Goal: Information Seeking & Learning: Check status

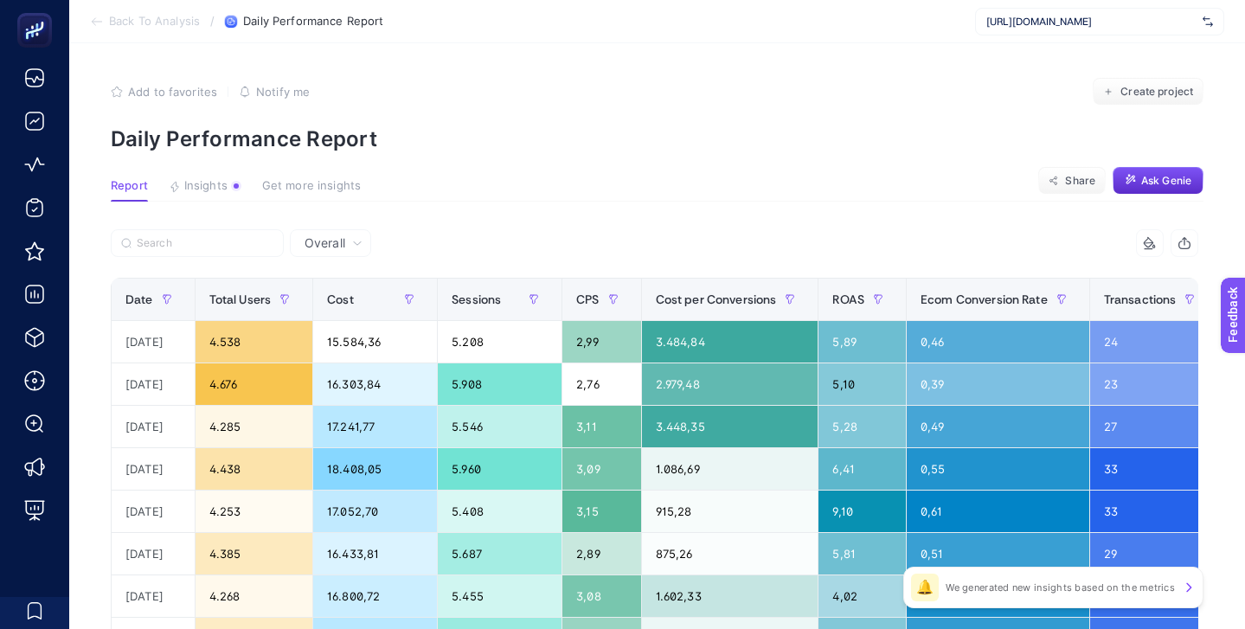
scroll to position [65, 0]
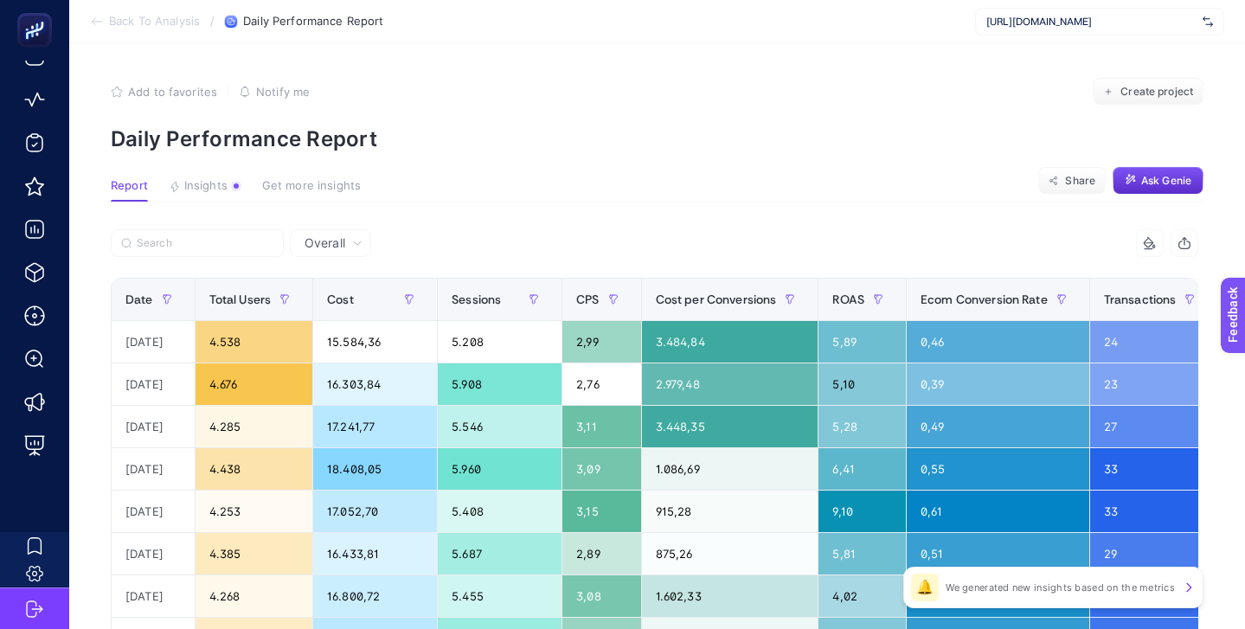
click at [1080, 29] on div "[URL][DOMAIN_NAME]" at bounding box center [1099, 22] width 249 height 28
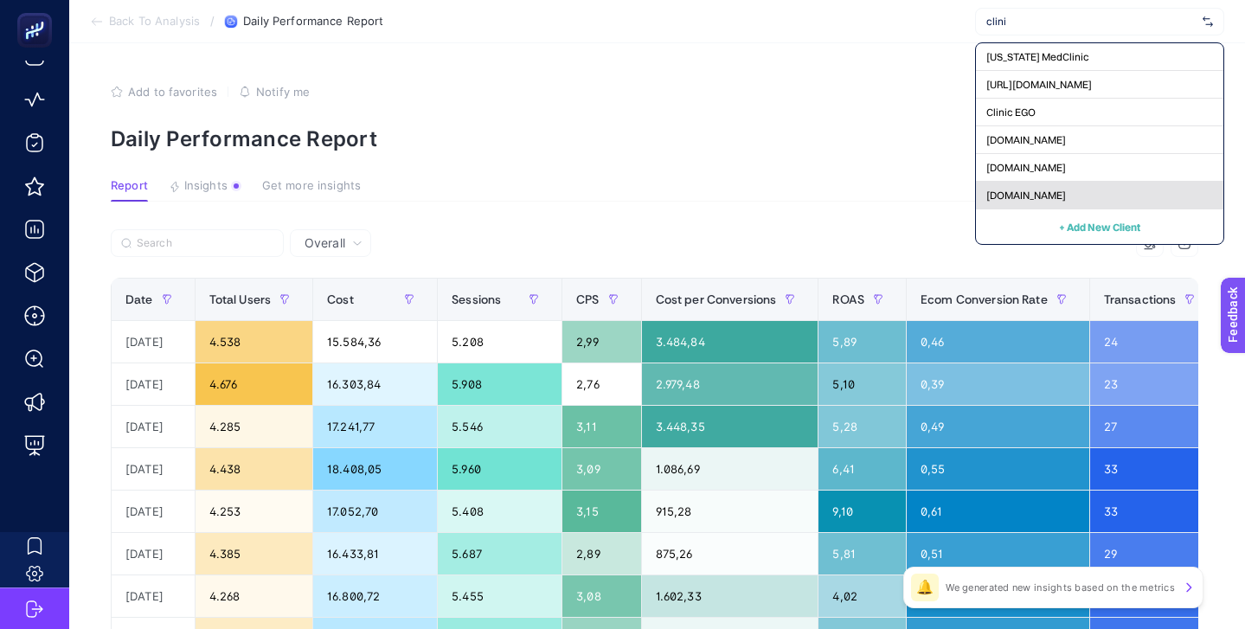
type input "clini"
click at [1045, 195] on span "[DOMAIN_NAME]" at bounding box center [1026, 196] width 80 height 14
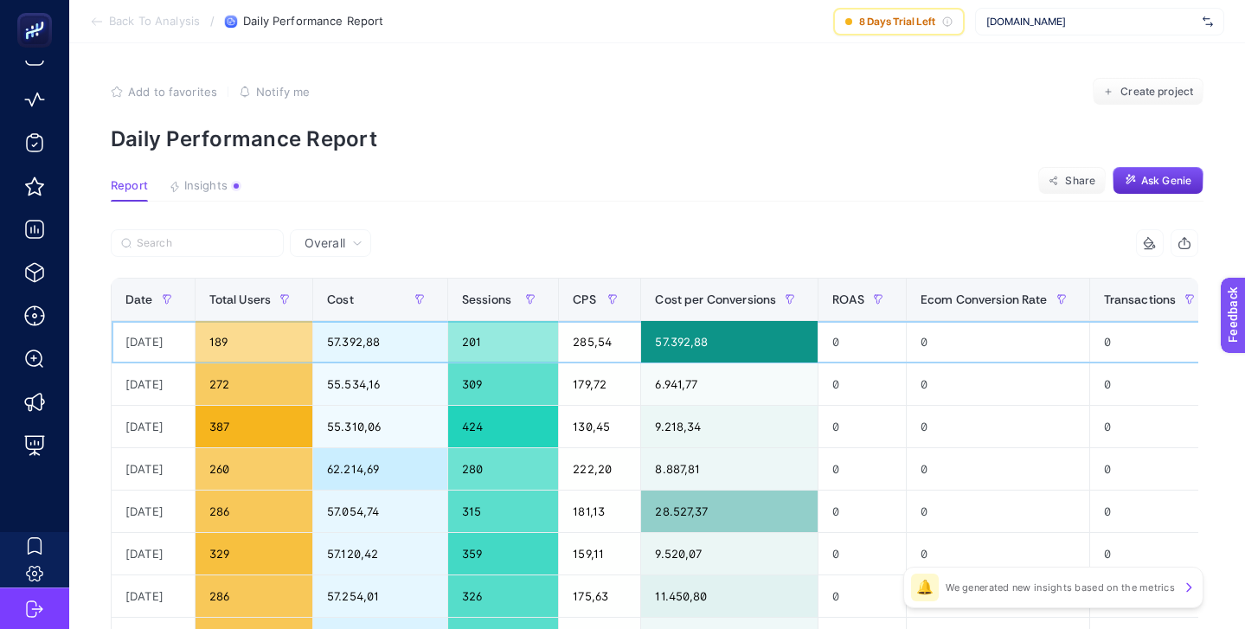
click at [368, 346] on div "57.392,88" at bounding box center [380, 342] width 134 height 42
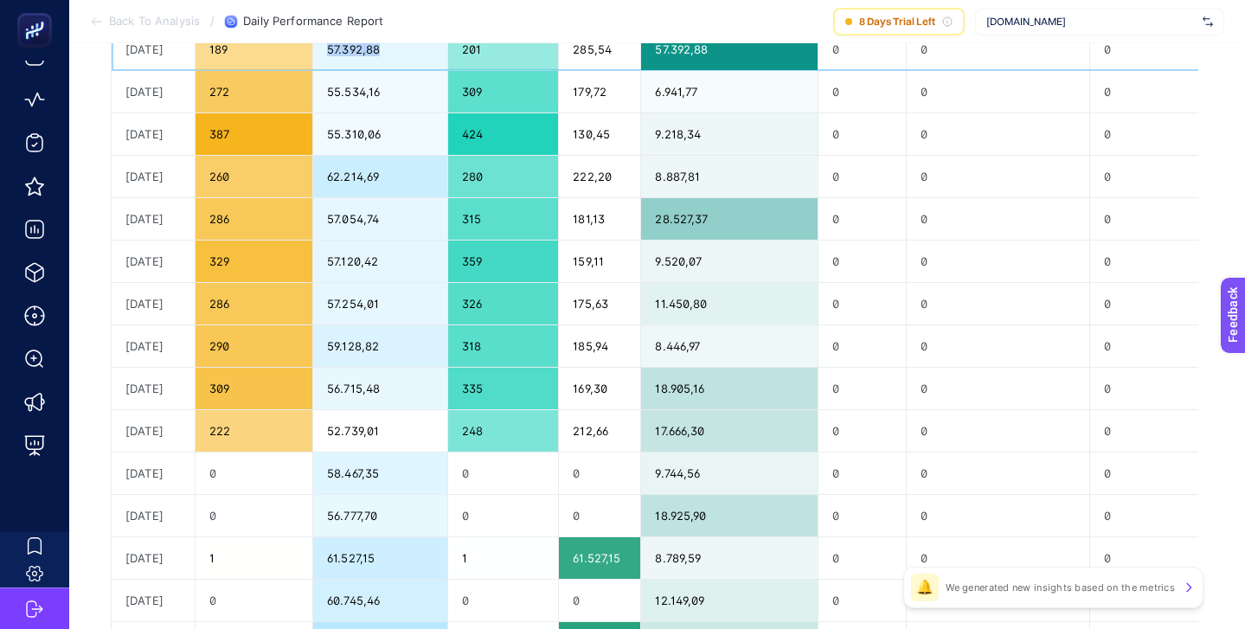
scroll to position [140, 0]
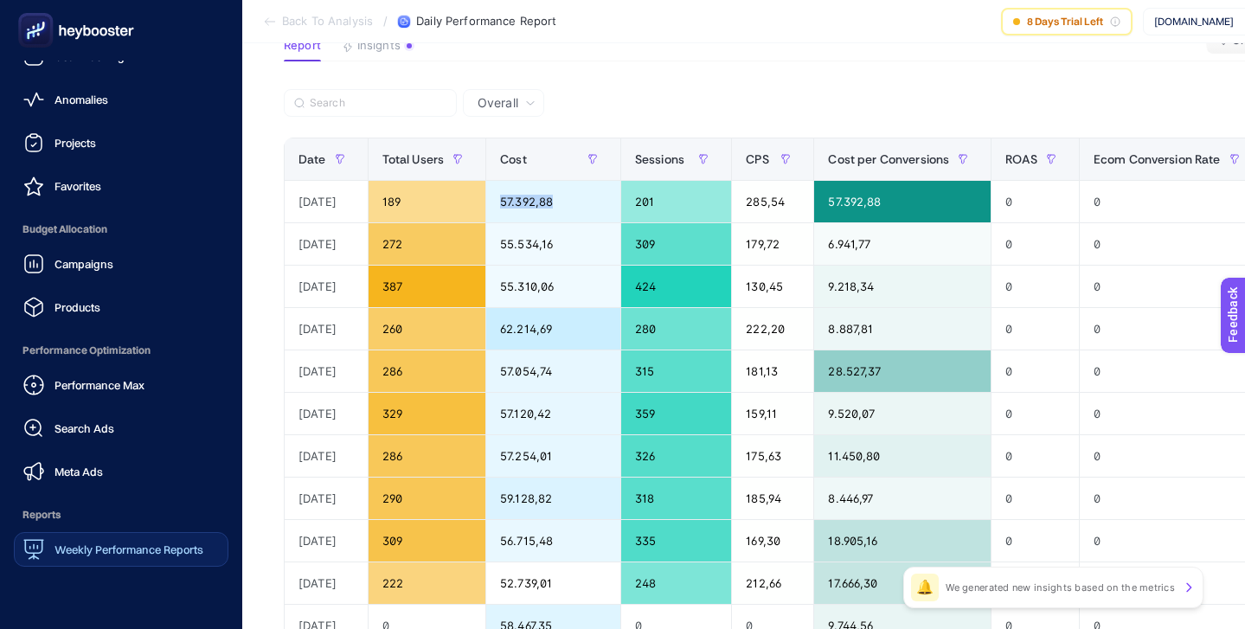
click at [147, 560] on link "Weekly Performance Reports" at bounding box center [121, 549] width 214 height 35
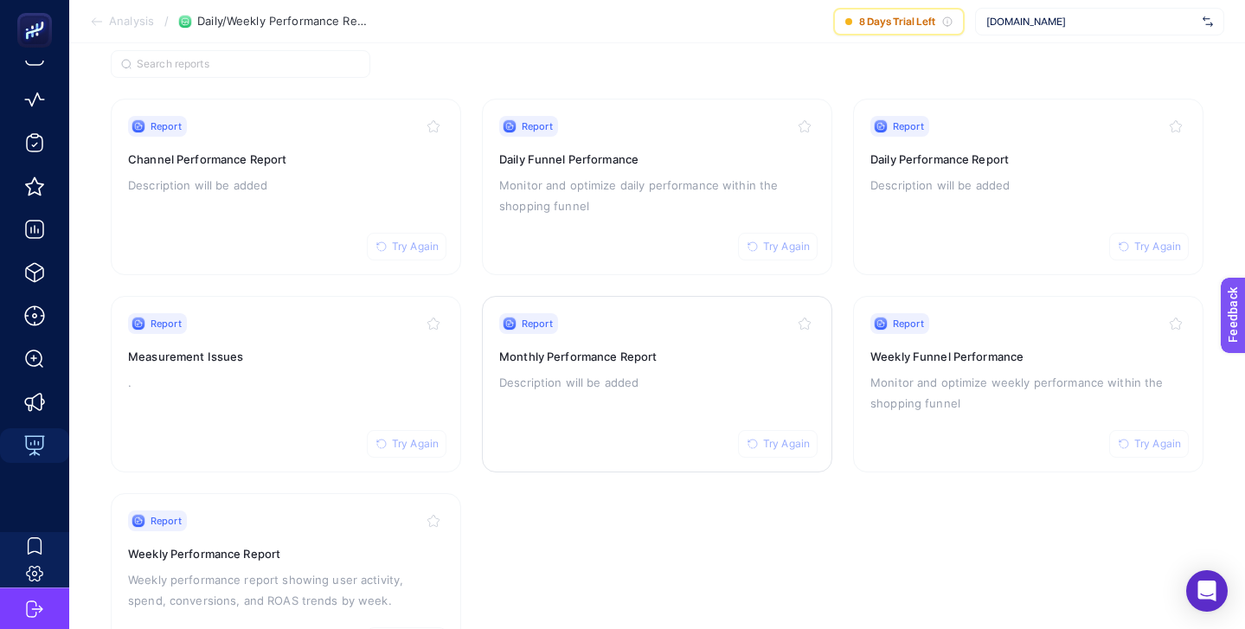
click at [706, 352] on h3 "Monthly Performance Report" at bounding box center [657, 356] width 316 height 17
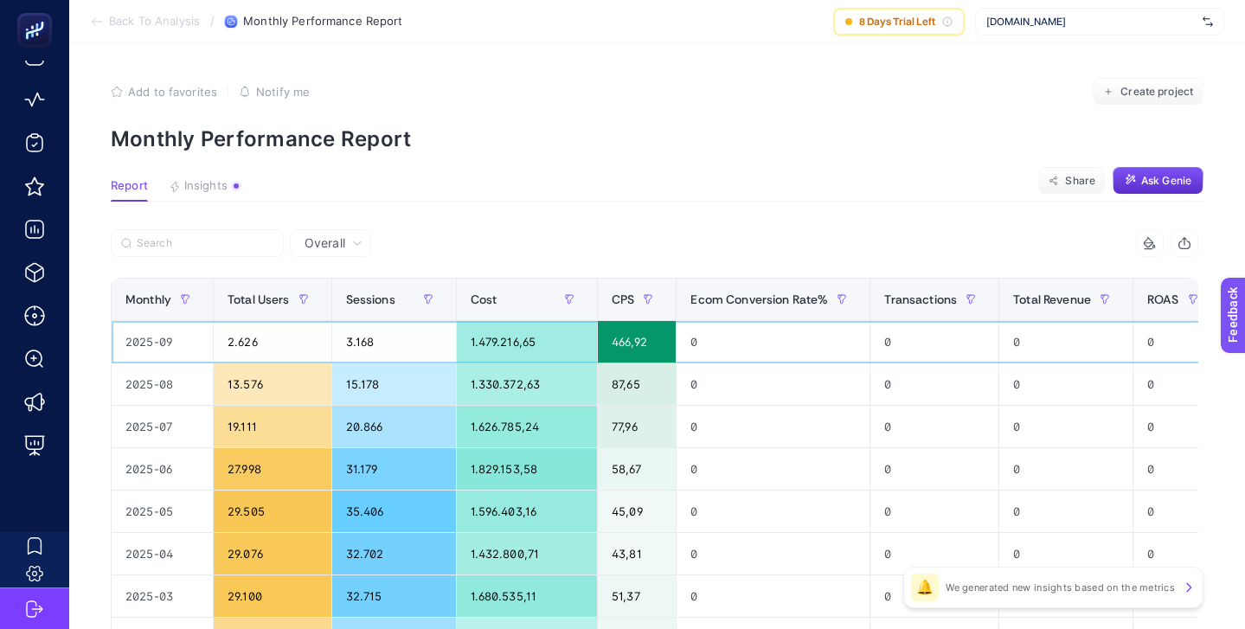
click at [499, 341] on div "1.479.216,65" at bounding box center [527, 342] width 140 height 42
